Goal: Task Accomplishment & Management: Use online tool/utility

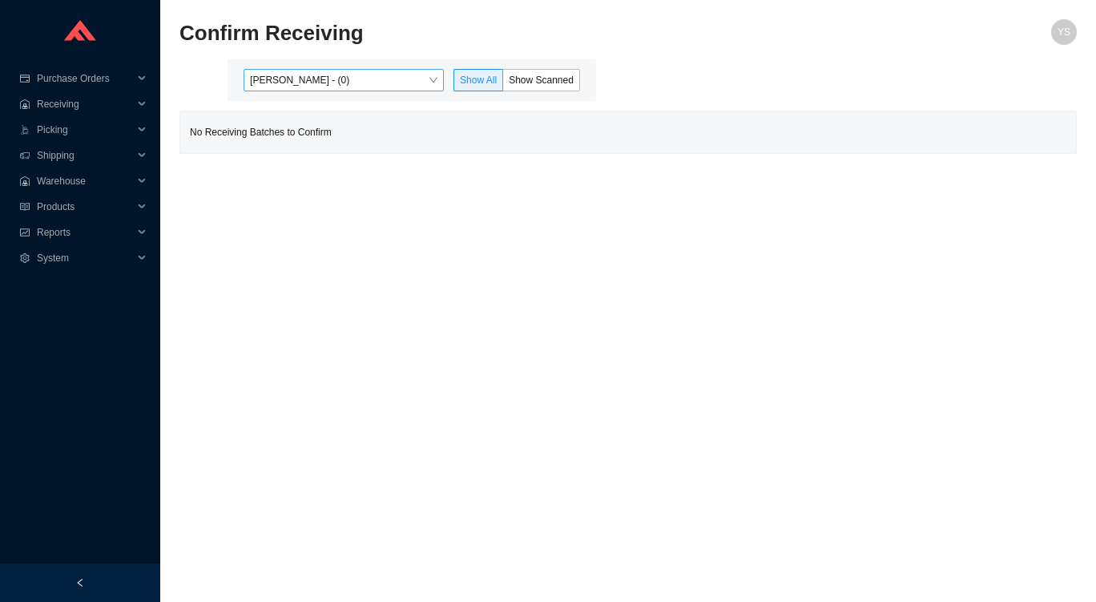
click at [272, 83] on span "[PERSON_NAME] - (0)" at bounding box center [344, 80] width 188 height 21
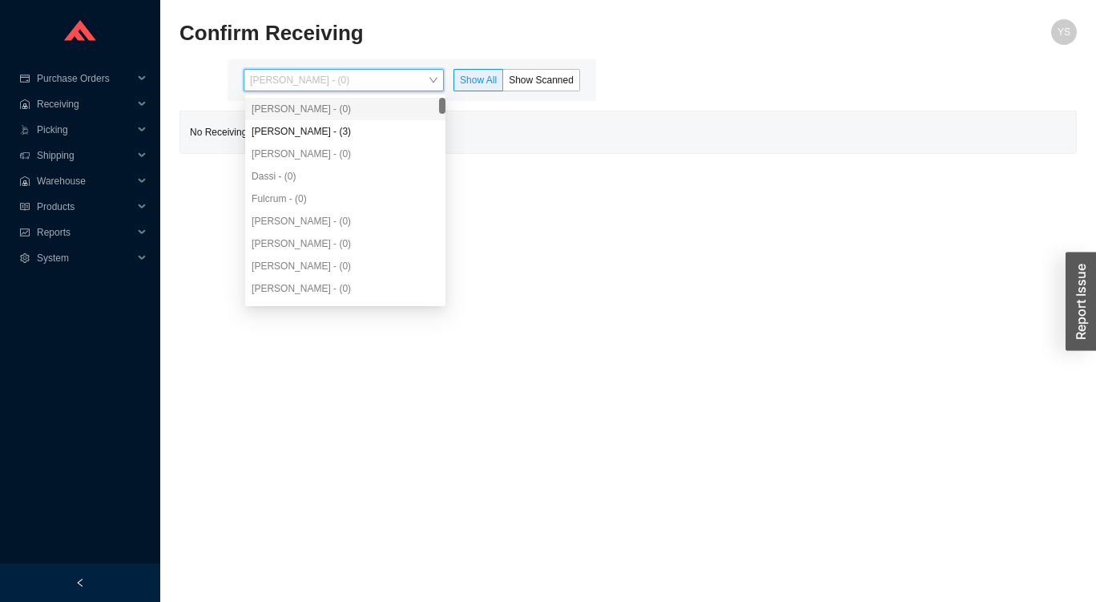
click at [272, 131] on div "[PERSON_NAME] - (3)" at bounding box center [346, 131] width 188 height 14
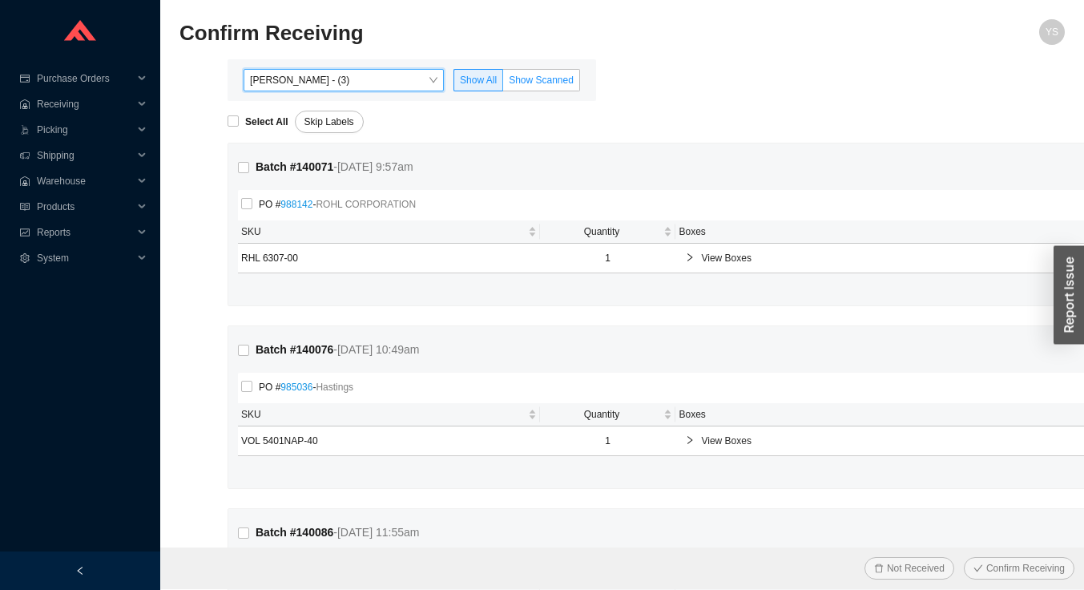
click at [547, 73] on label "Show Scanned" at bounding box center [541, 80] width 77 height 22
click at [503, 83] on input "Show Scanned" at bounding box center [503, 83] width 0 height 0
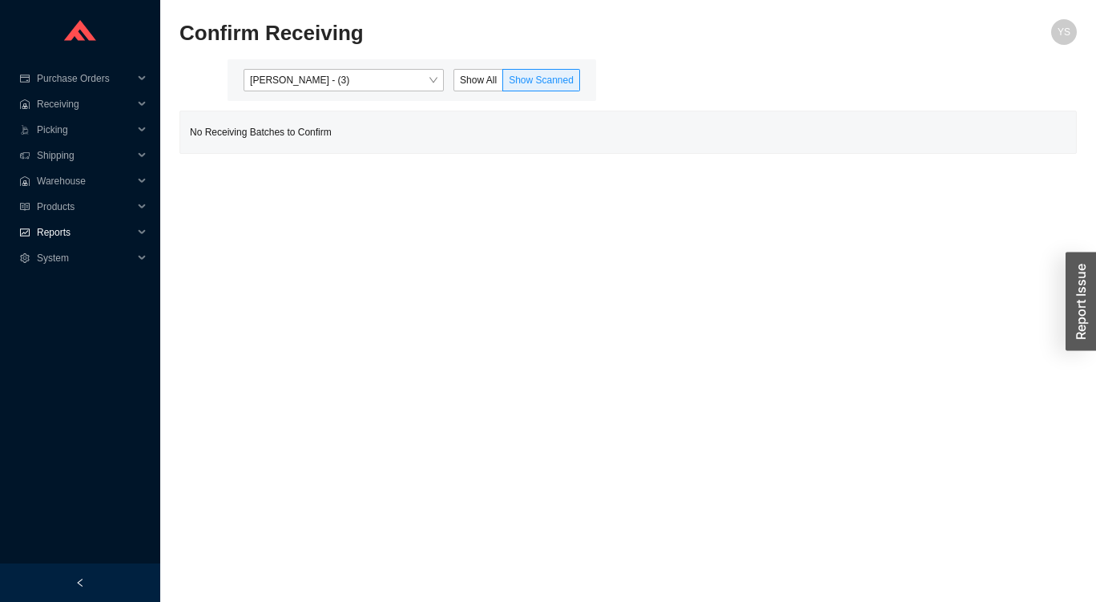
click at [37, 239] on span "Reports" at bounding box center [85, 233] width 96 height 26
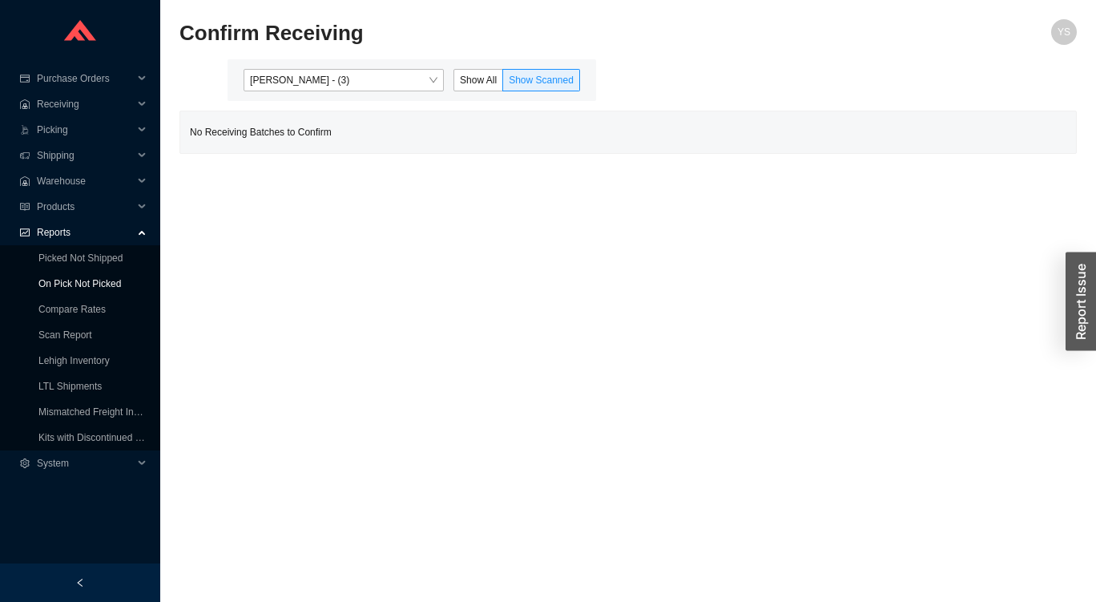
click at [44, 282] on link "On Pick Not Picked" at bounding box center [79, 283] width 83 height 11
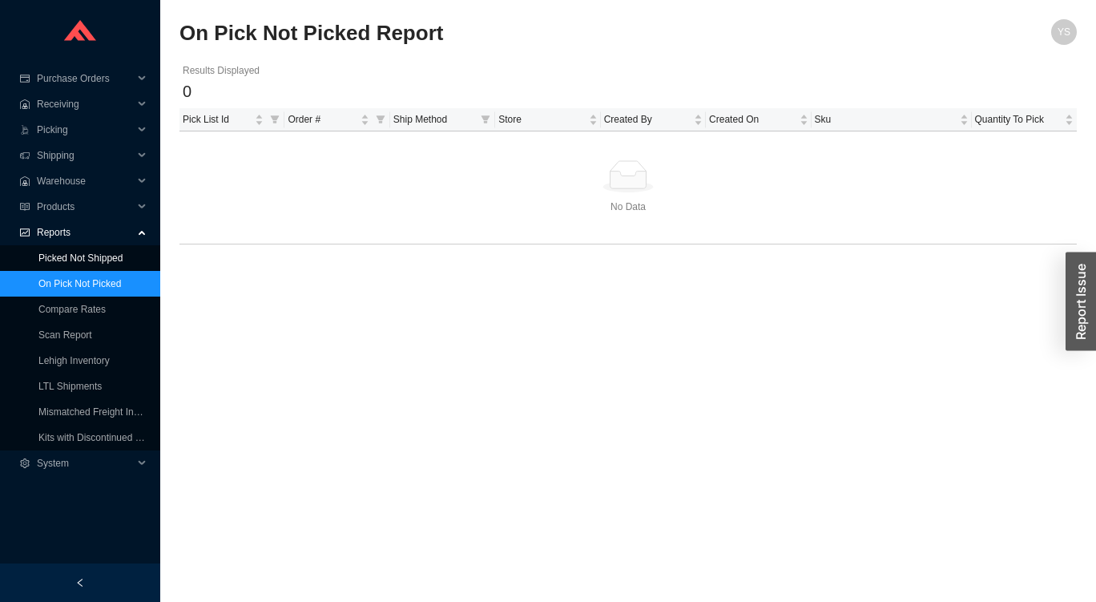
click at [47, 261] on link "Picked Not Shipped" at bounding box center [80, 257] width 84 height 11
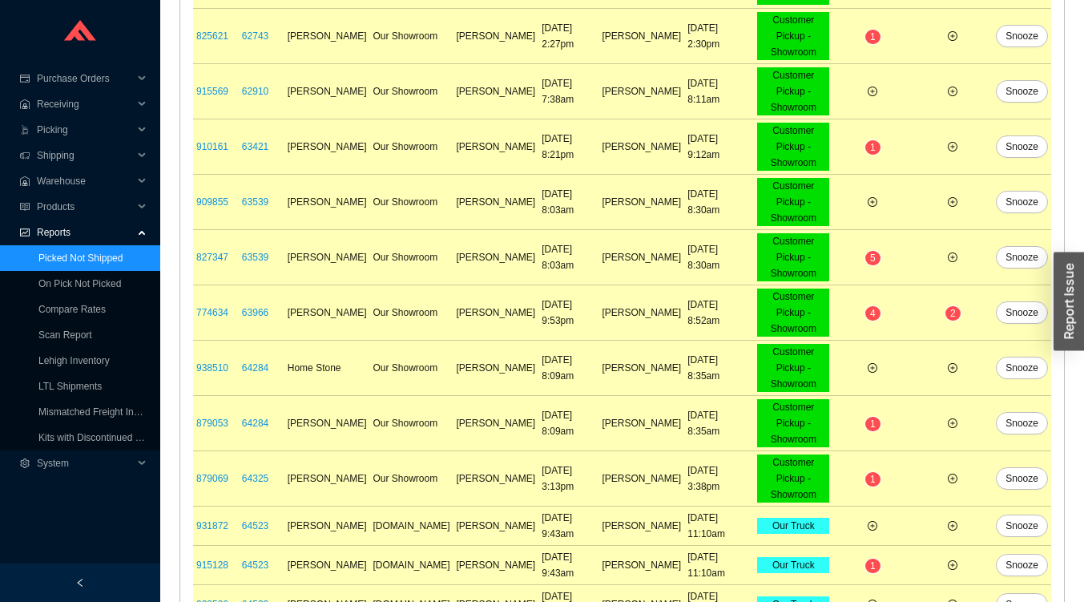
scroll to position [736, 0]
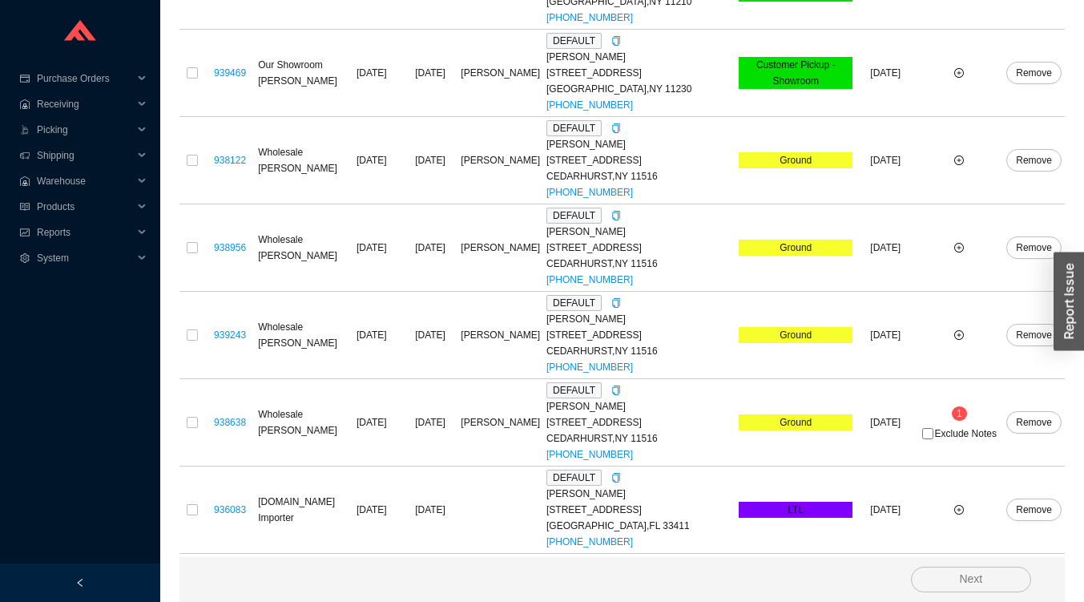
scroll to position [393, 0]
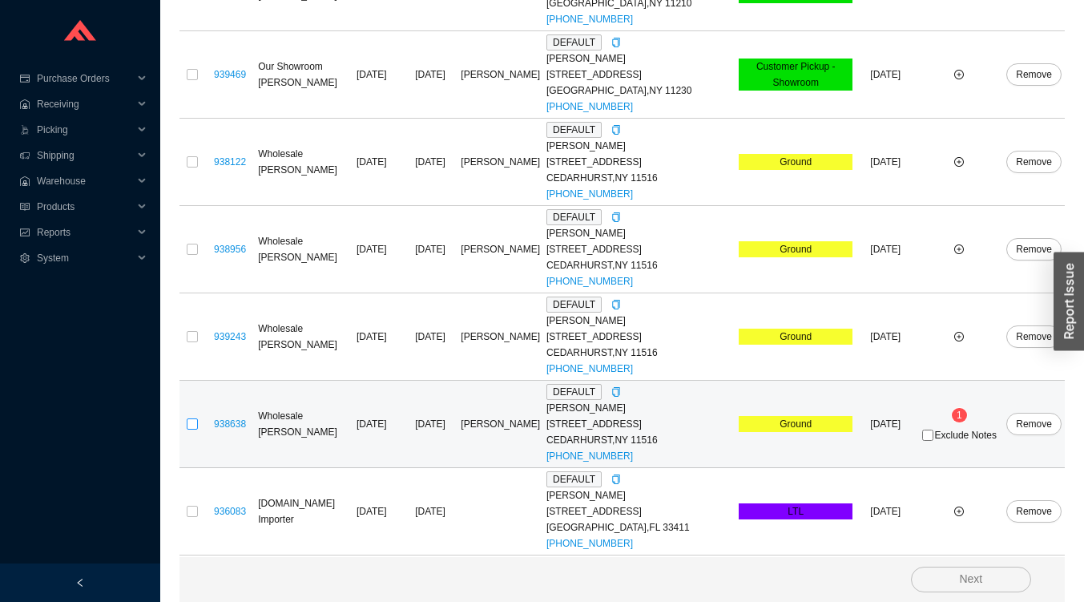
click at [192, 418] on input "checkbox" at bounding box center [192, 423] width 11 height 11
checkbox input "true"
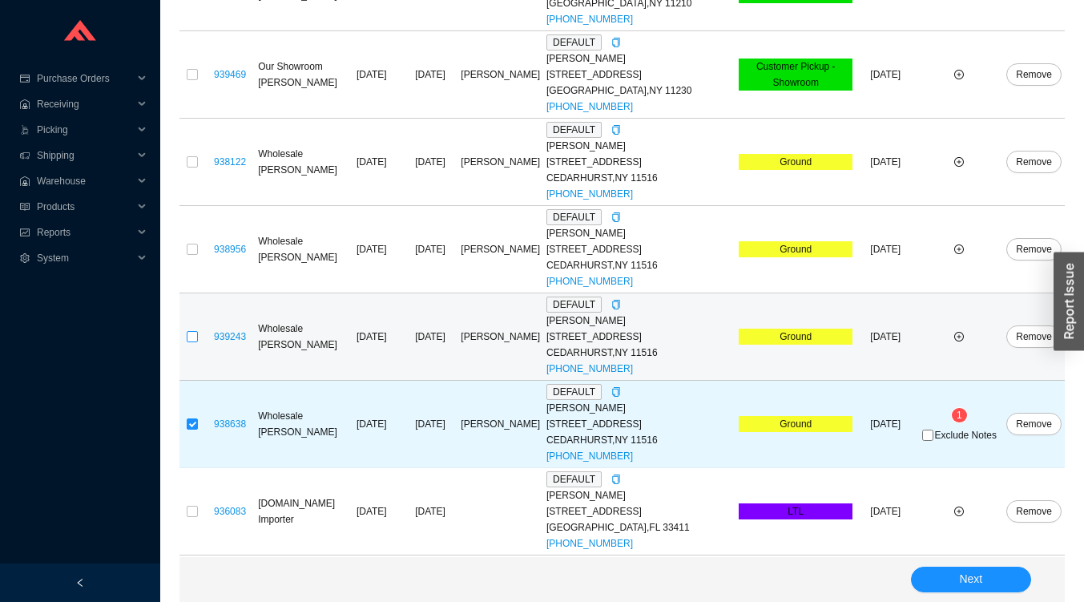
click at [191, 331] on input "checkbox" at bounding box center [192, 336] width 11 height 11
checkbox input "true"
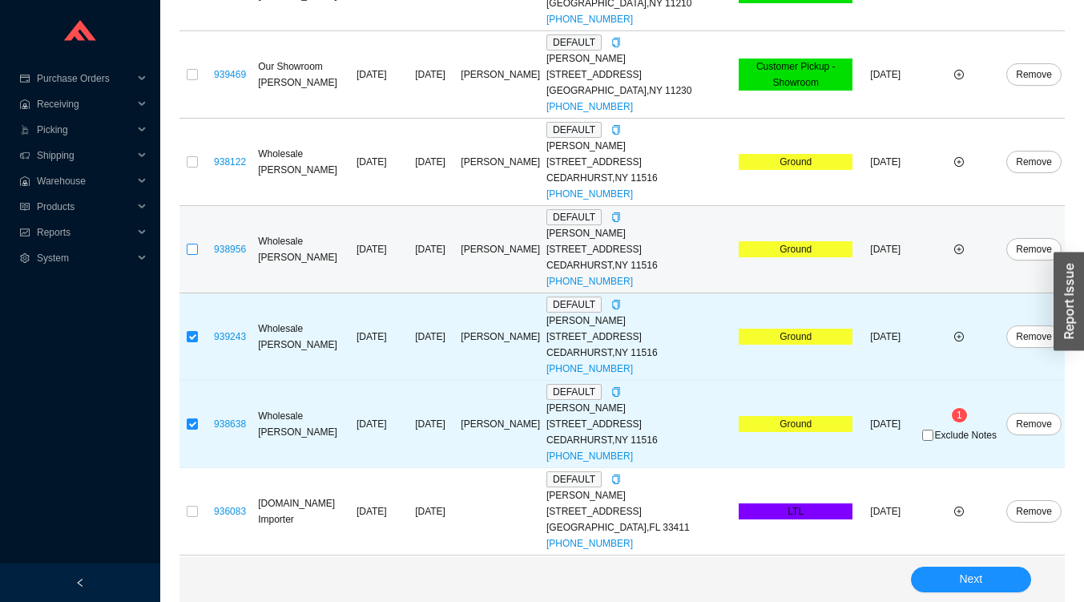
click at [187, 244] on input "checkbox" at bounding box center [192, 249] width 11 height 11
checkbox input "true"
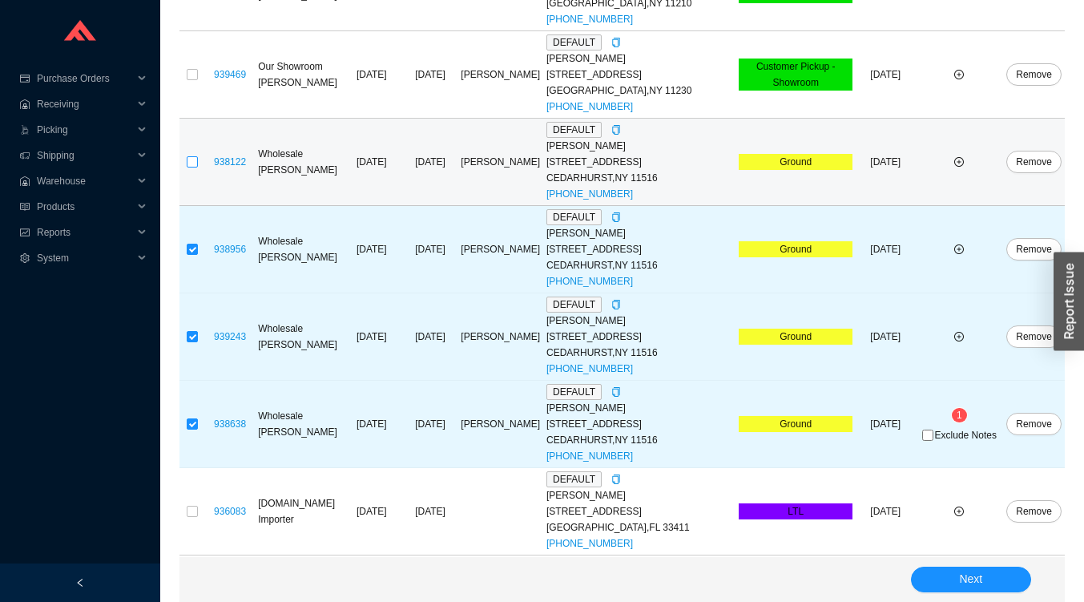
click at [191, 156] on input "checkbox" at bounding box center [192, 161] width 11 height 11
checkbox input "true"
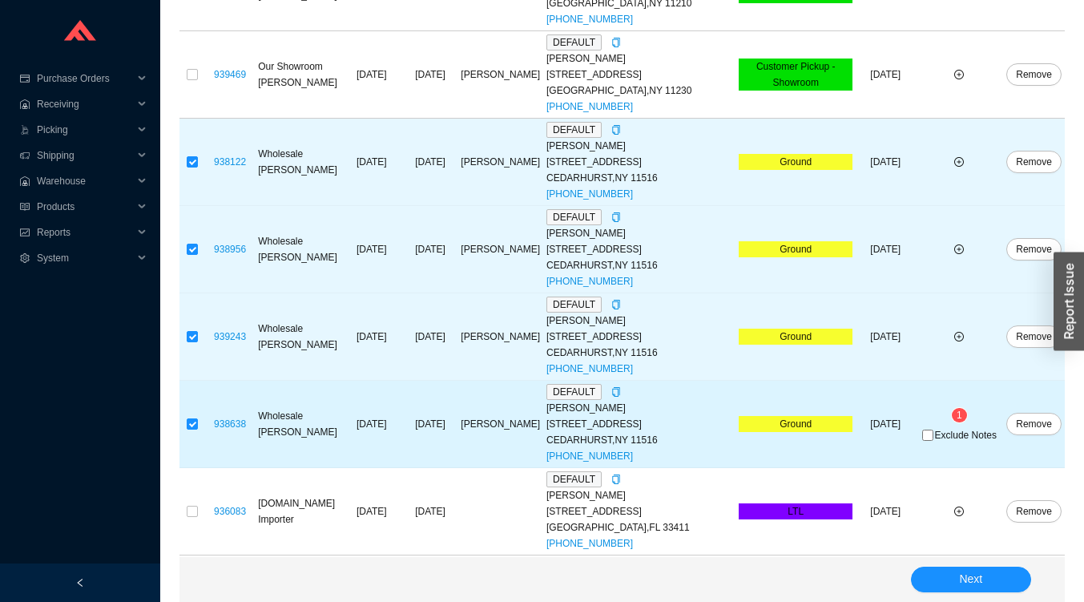
click at [957, 409] on span "1" at bounding box center [960, 414] width 6 height 11
click at [922, 429] on input "Exclude Notes" at bounding box center [927, 434] width 11 height 11
checkbox input "true"
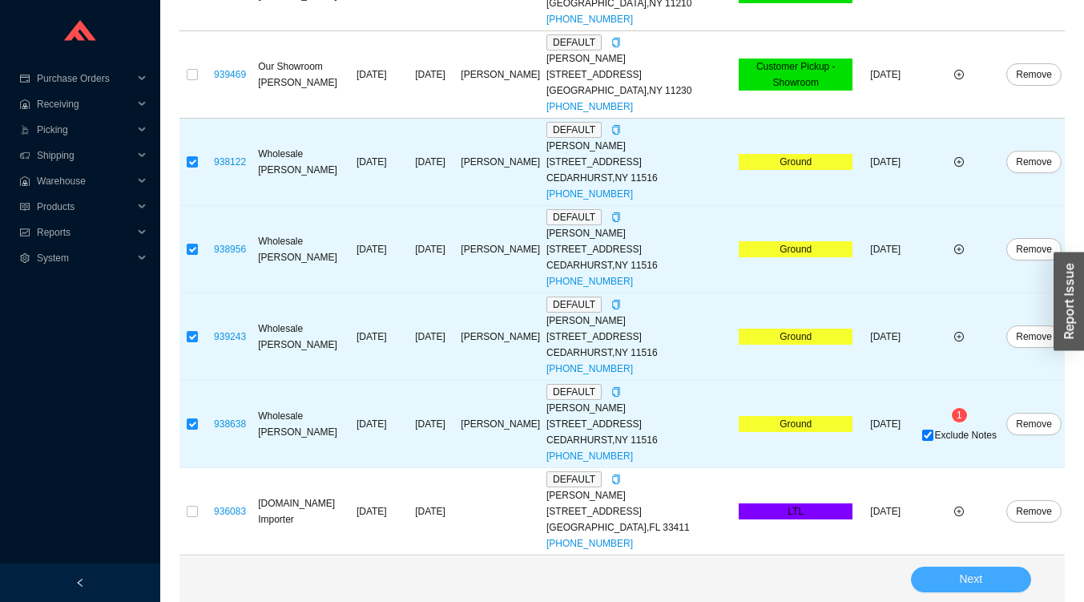
click at [952, 583] on button "Next" at bounding box center [971, 580] width 120 height 26
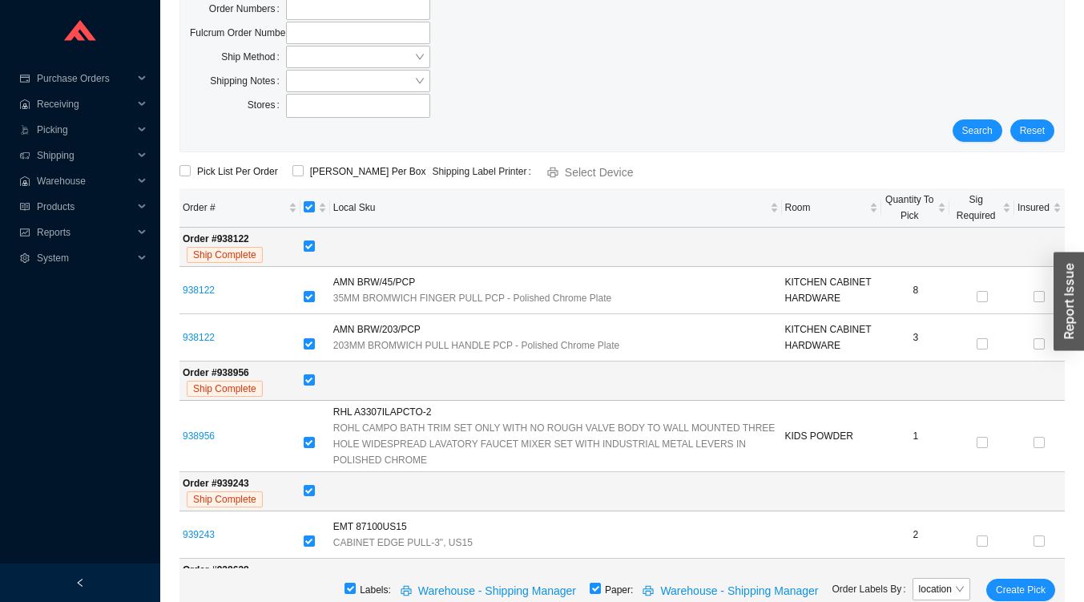
scroll to position [167, 0]
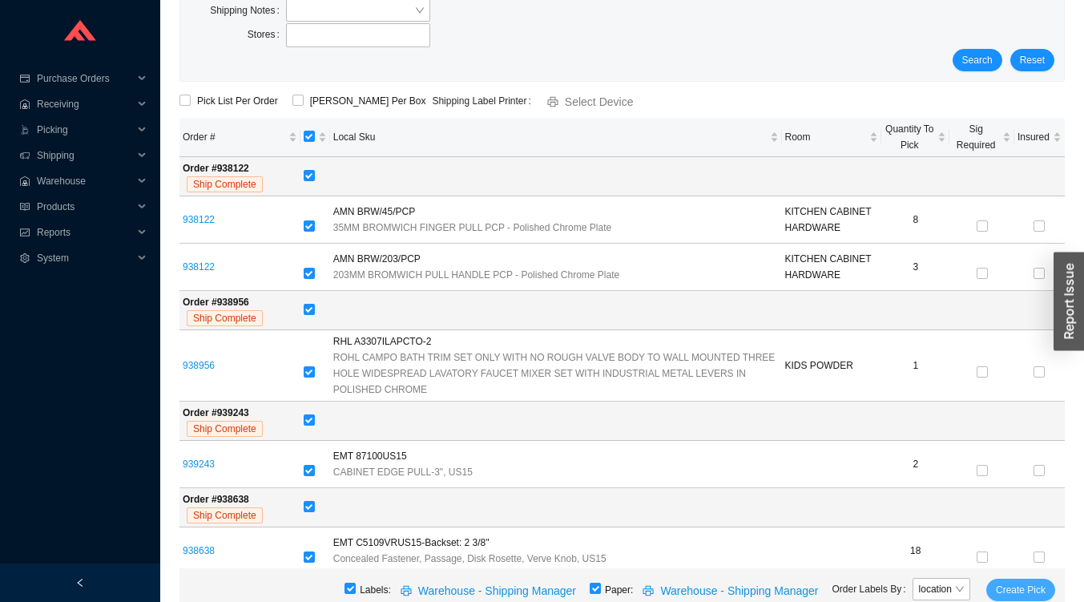
click at [1010, 587] on span "Create Pick" at bounding box center [1021, 590] width 50 height 16
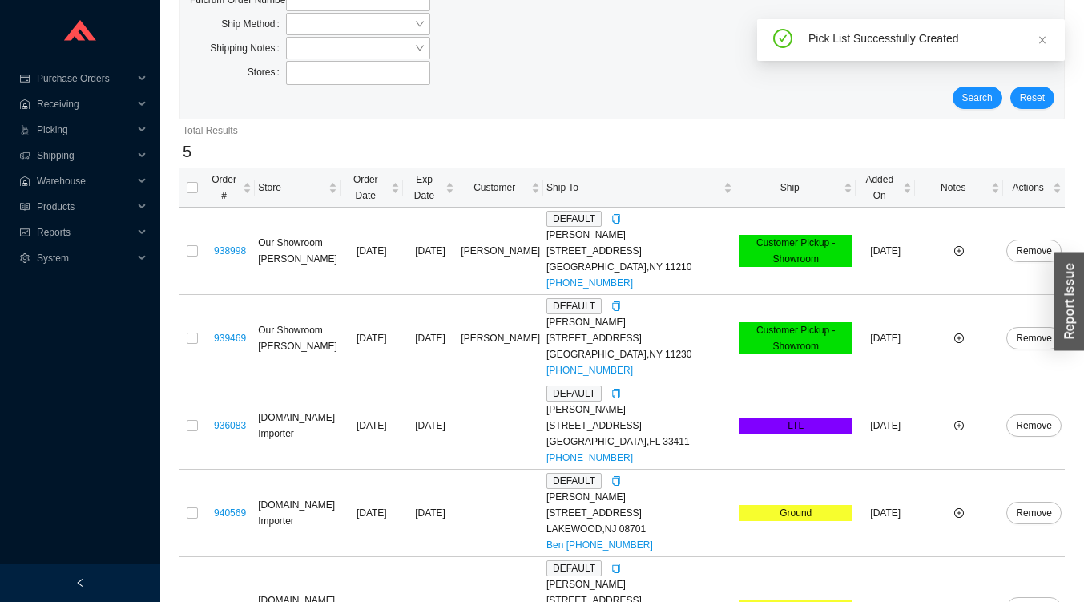
scroll to position [200, 0]
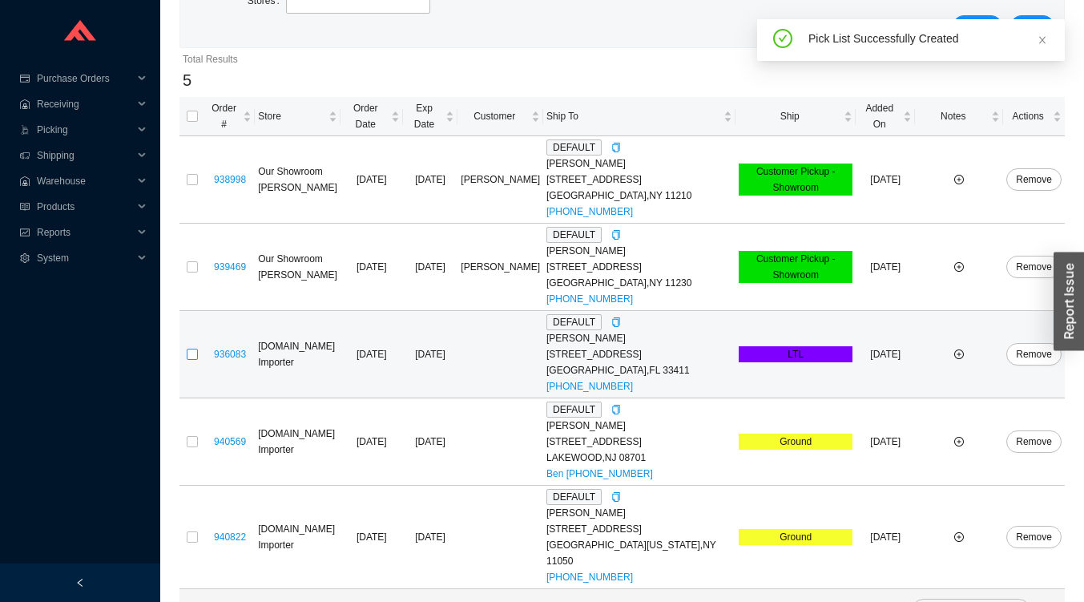
click at [196, 349] on input "checkbox" at bounding box center [192, 354] width 11 height 11
checkbox input "true"
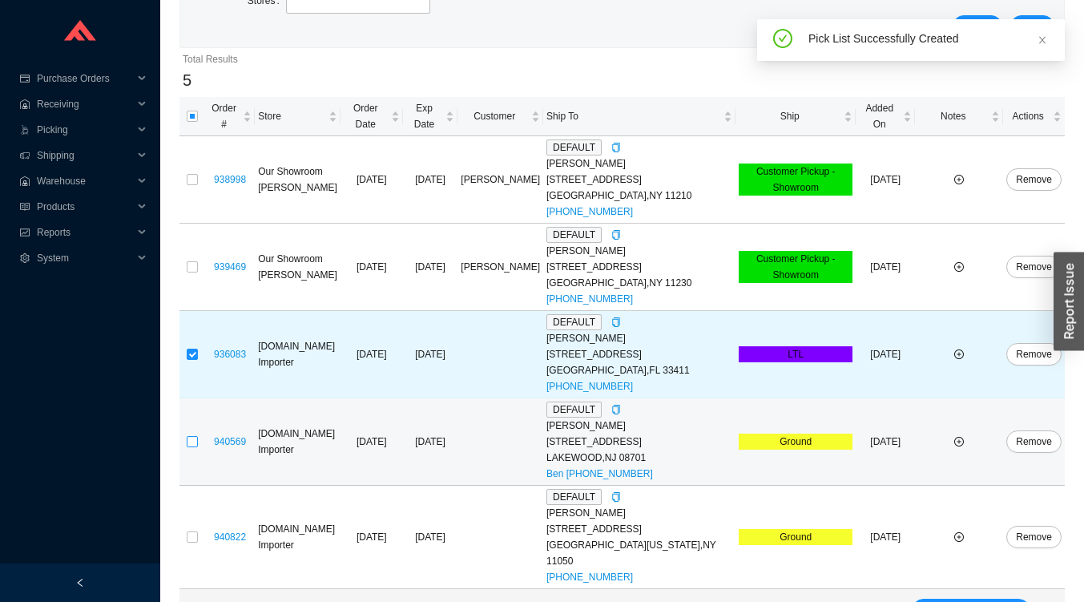
click at [188, 436] on input "checkbox" at bounding box center [192, 441] width 11 height 11
checkbox input "true"
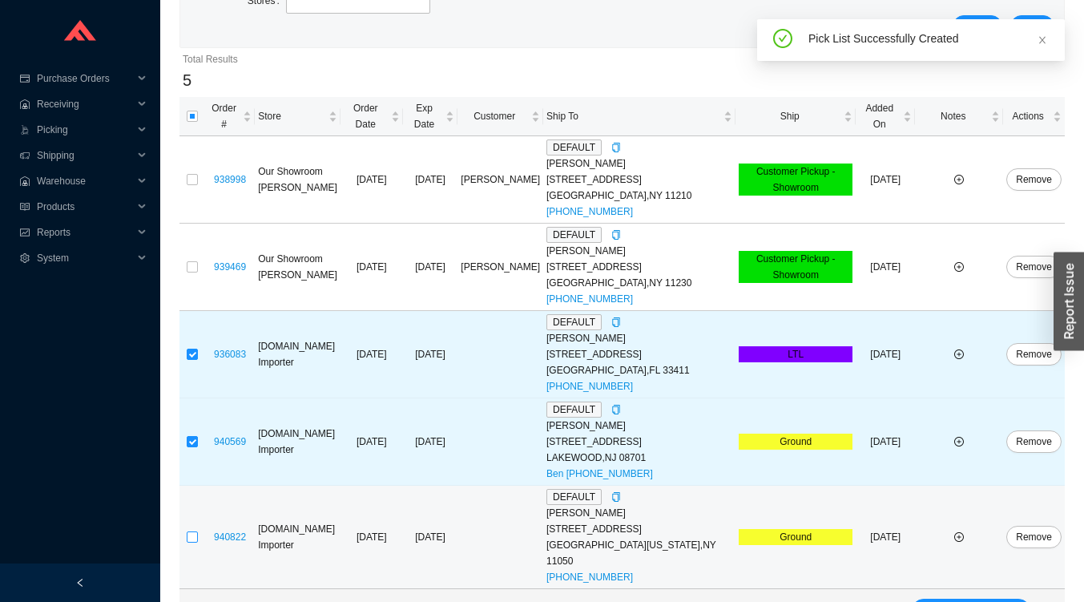
click at [192, 531] on input "checkbox" at bounding box center [192, 536] width 11 height 11
checkbox input "true"
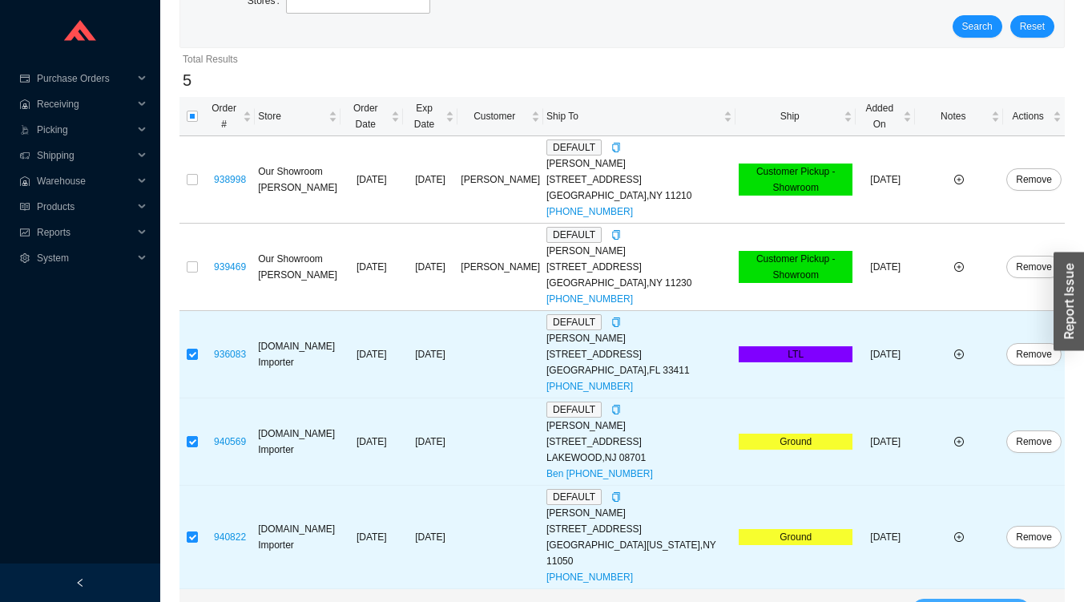
click at [933, 599] on button "Next" at bounding box center [971, 612] width 120 height 26
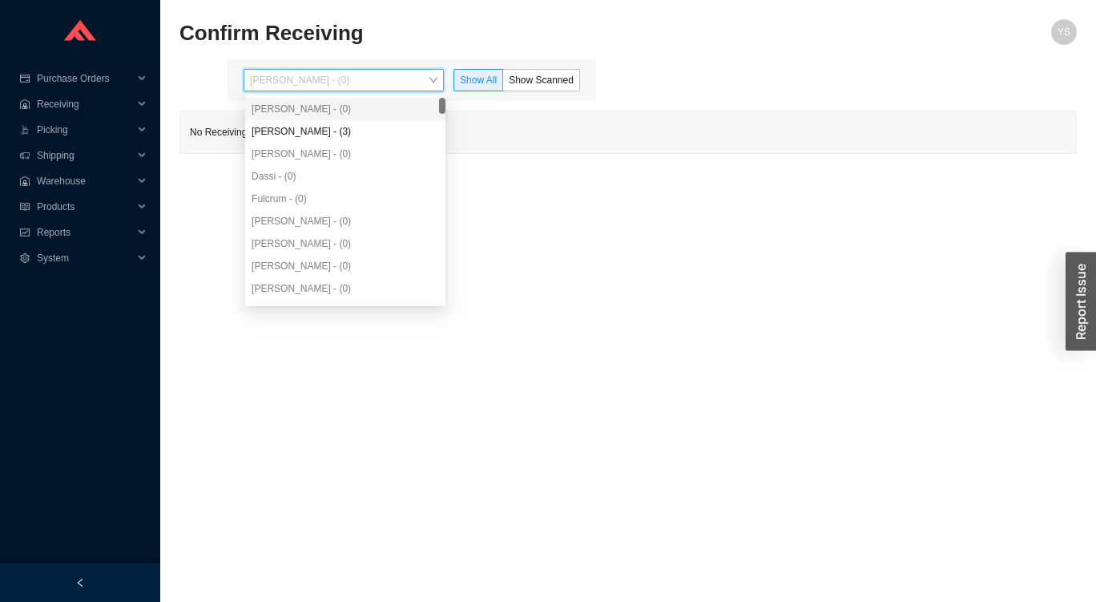
click at [271, 133] on div "[PERSON_NAME] - (3)" at bounding box center [346, 131] width 188 height 14
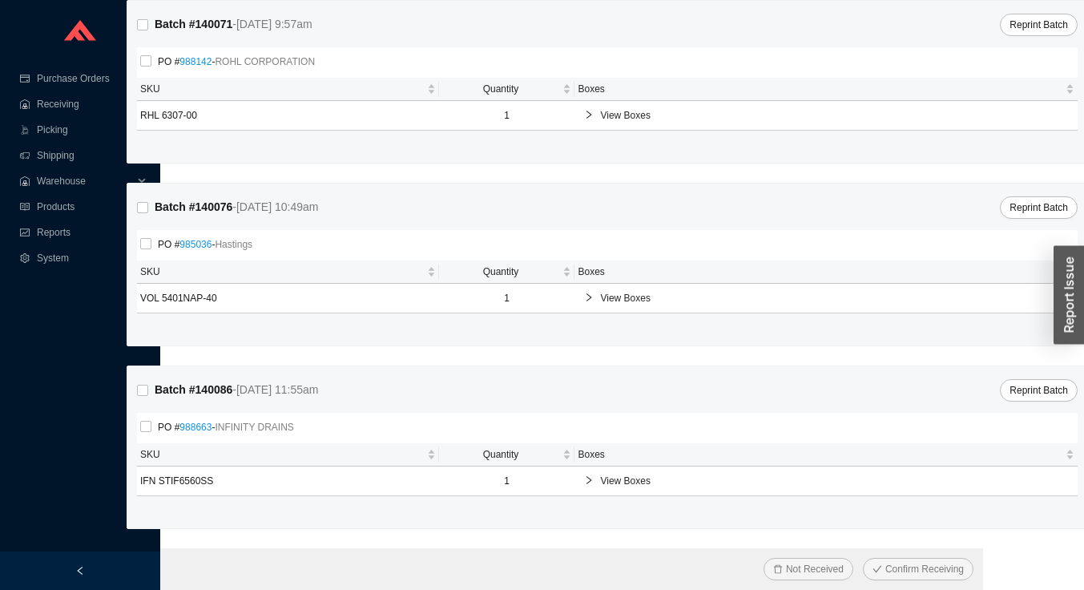
scroll to position [143, 105]
